Goal: Information Seeking & Learning: Find specific fact

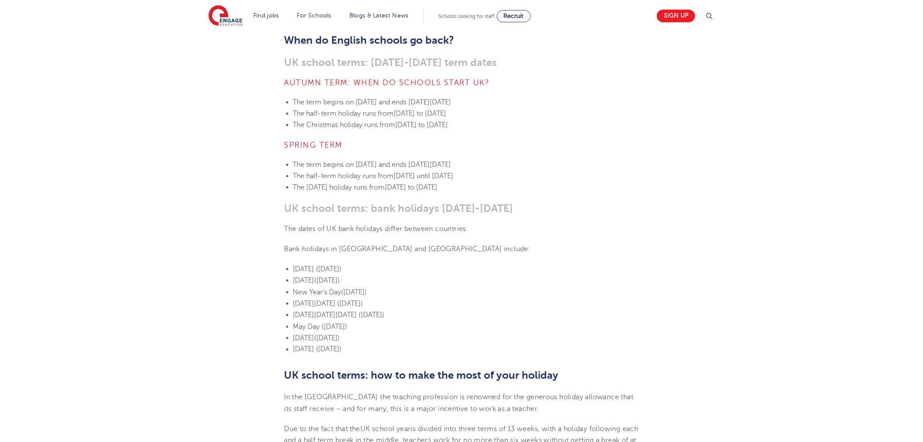
scroll to position [194, 0]
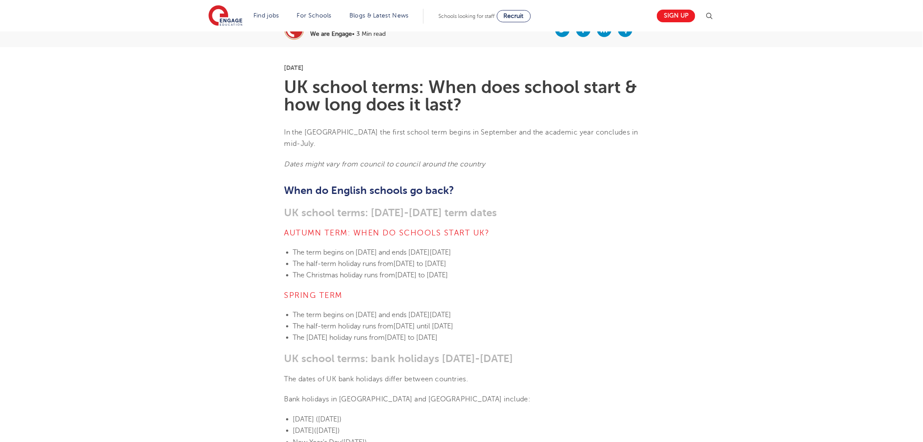
drag, startPoint x: 364, startPoint y: 234, endPoint x: 490, endPoint y: 258, distance: 127.9
click at [490, 269] on li "The Christmas holiday runs from [DATE] to [DATE]" at bounding box center [466, 274] width 346 height 11
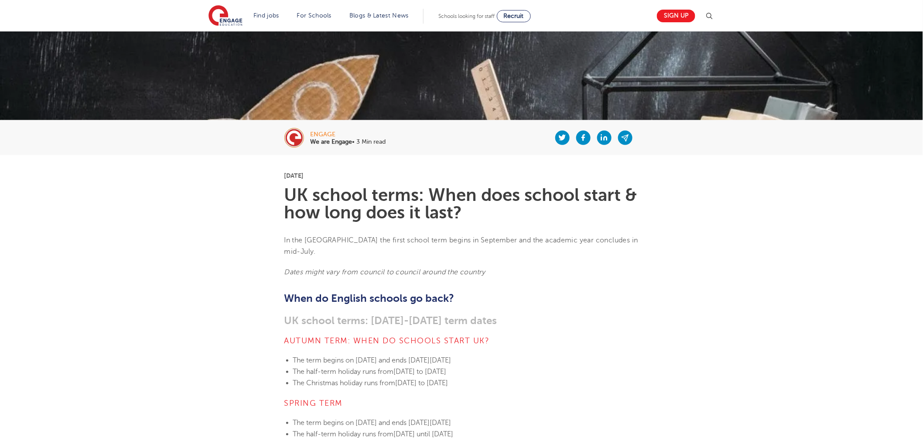
scroll to position [0, 0]
